Goal: Complete application form

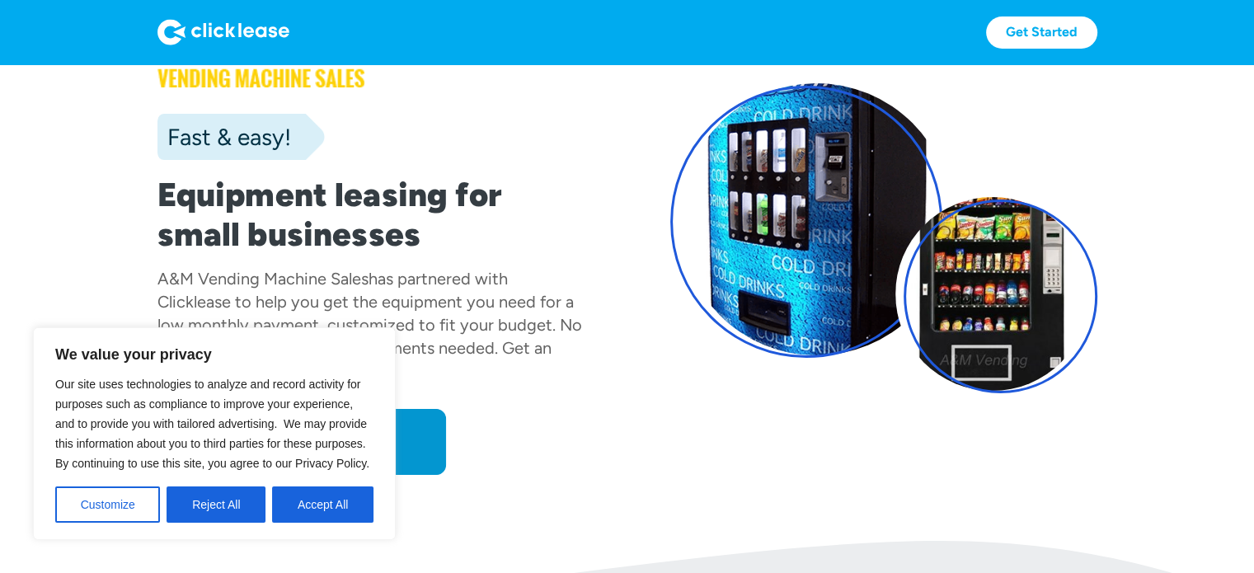
scroll to position [99, 0]
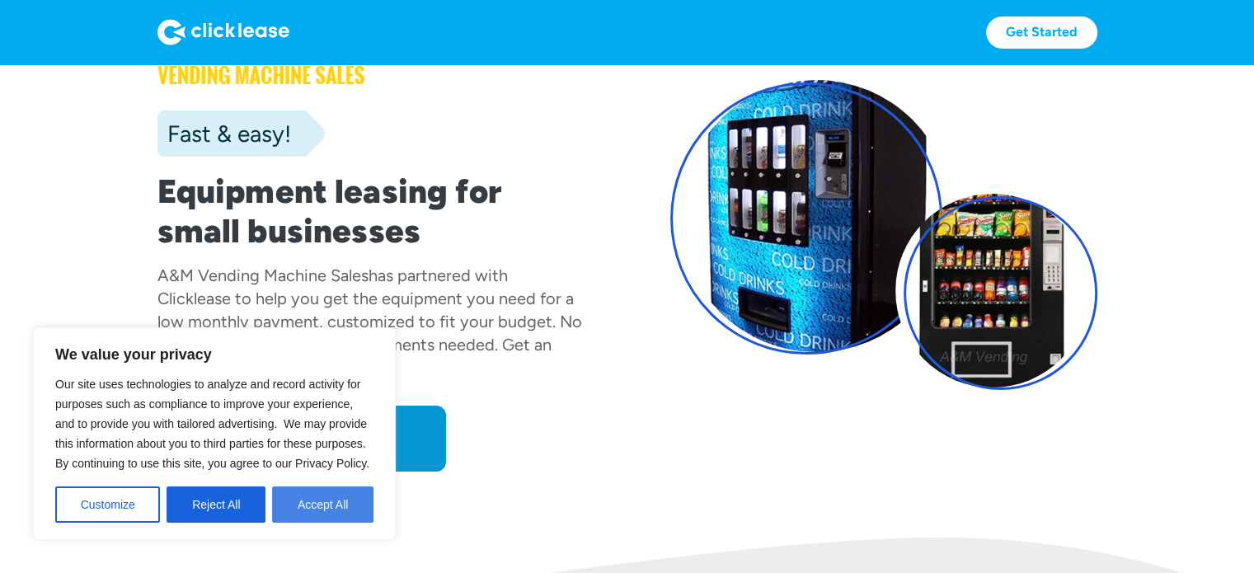
click at [313, 487] on button "Accept All" at bounding box center [322, 505] width 101 height 36
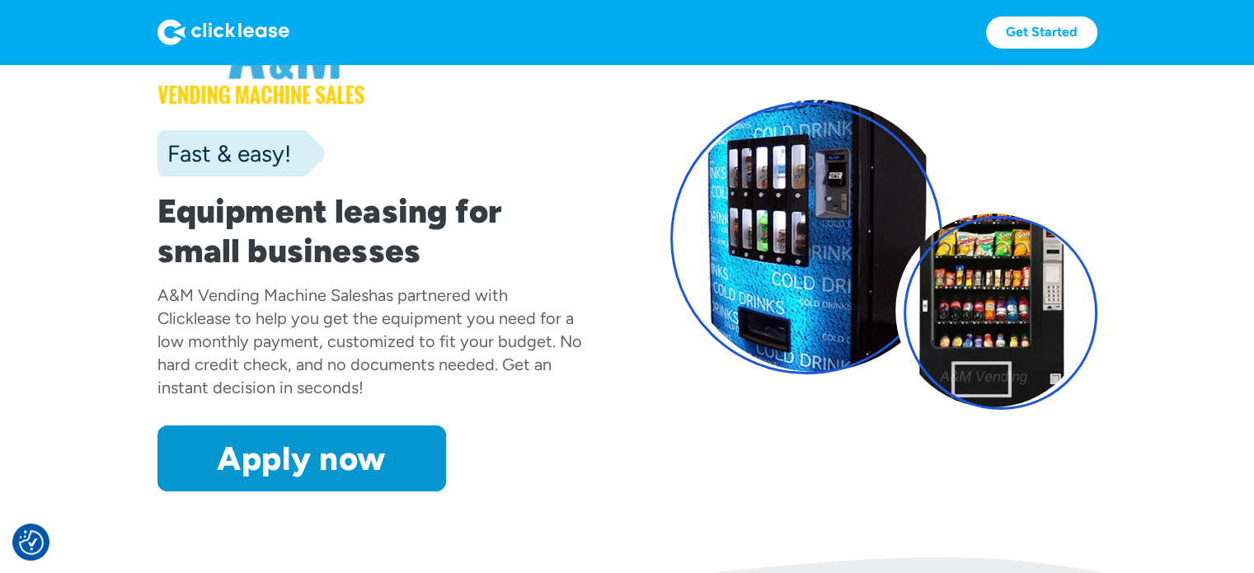
scroll to position [0, 0]
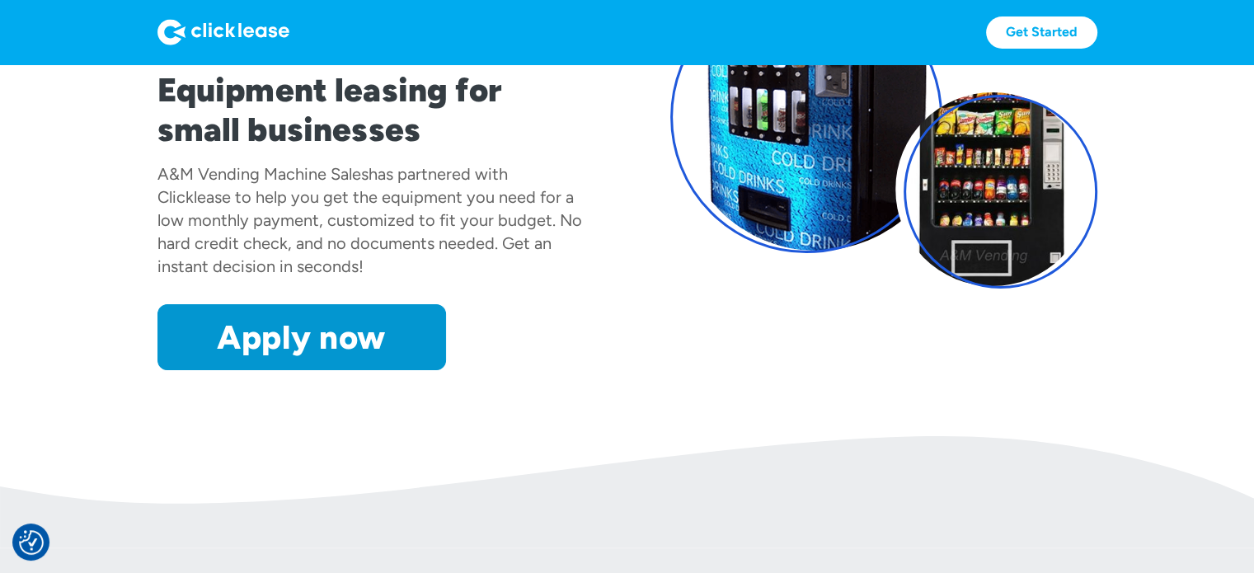
scroll to position [198, 0]
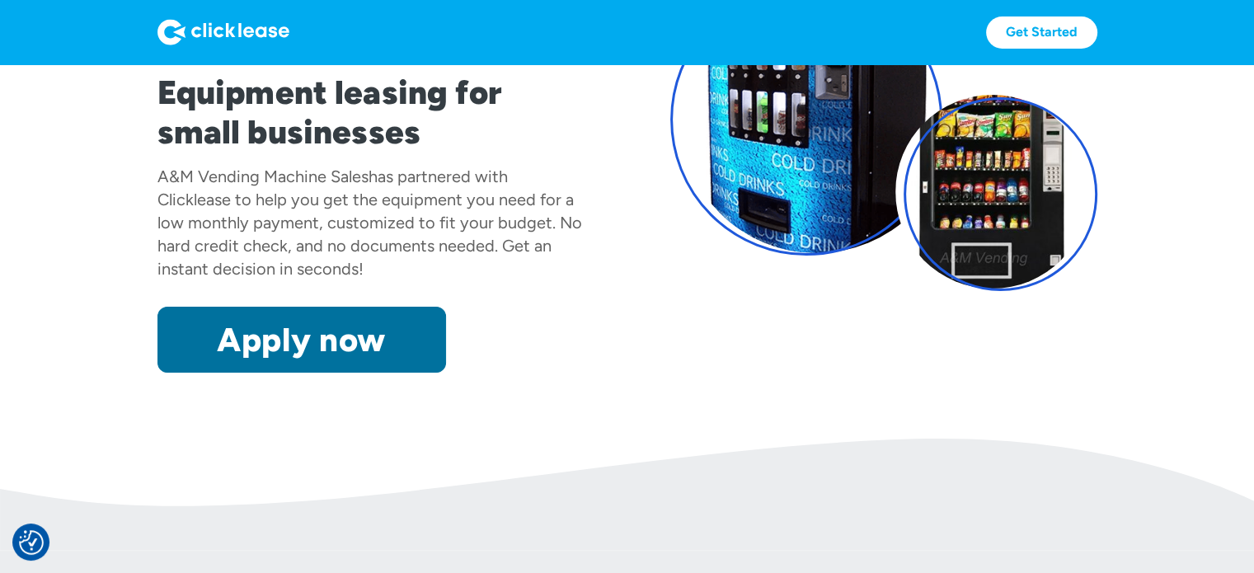
click at [350, 354] on link "Apply now" at bounding box center [302, 340] width 289 height 66
